Goal: Task Accomplishment & Management: Complete application form

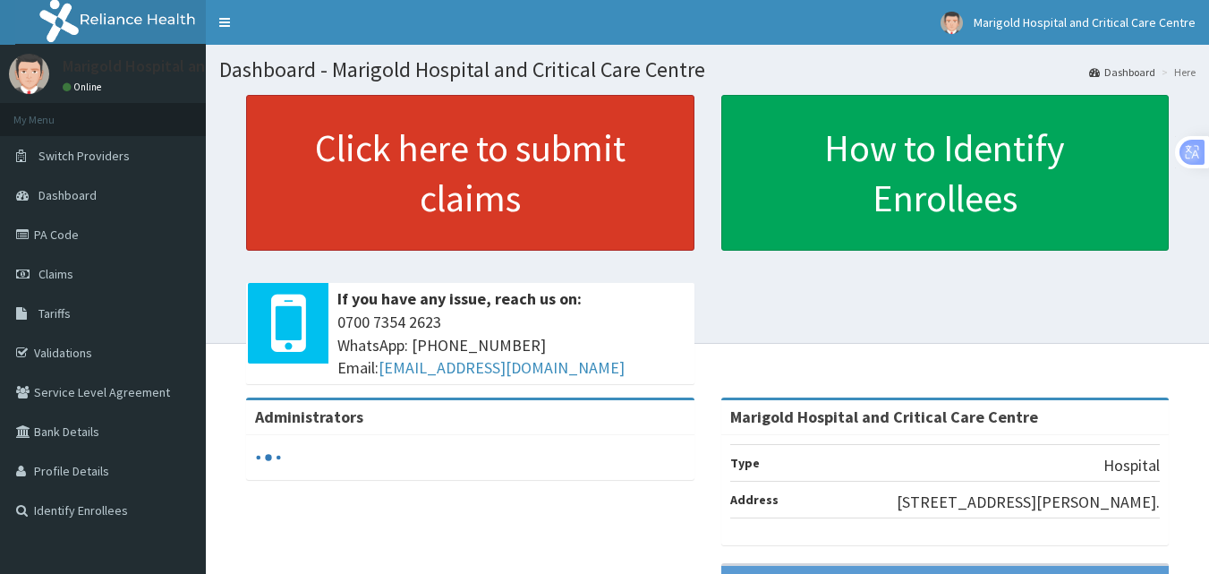
click at [480, 182] on link "Click here to submit claims" at bounding box center [470, 173] width 448 height 156
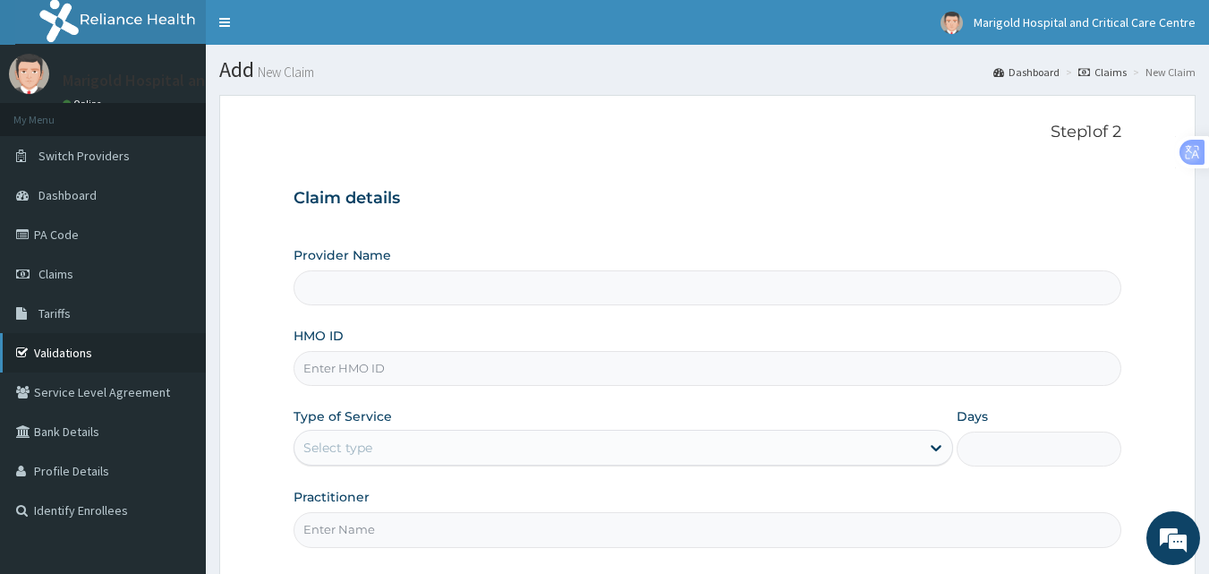
click at [103, 350] on link "Validations" at bounding box center [103, 352] width 206 height 39
type input "Marigold Hospital and Critical Care Centre"
